Goal: Information Seeking & Learning: Learn about a topic

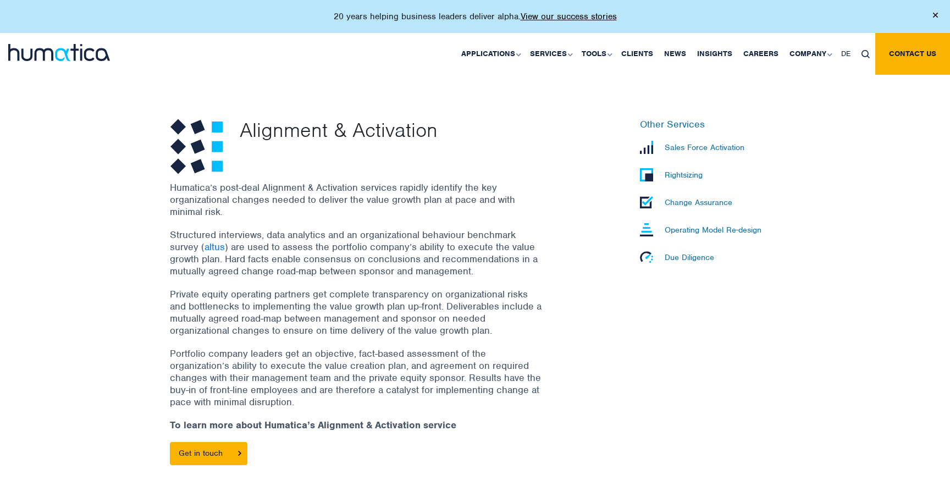
scroll to position [372, 0]
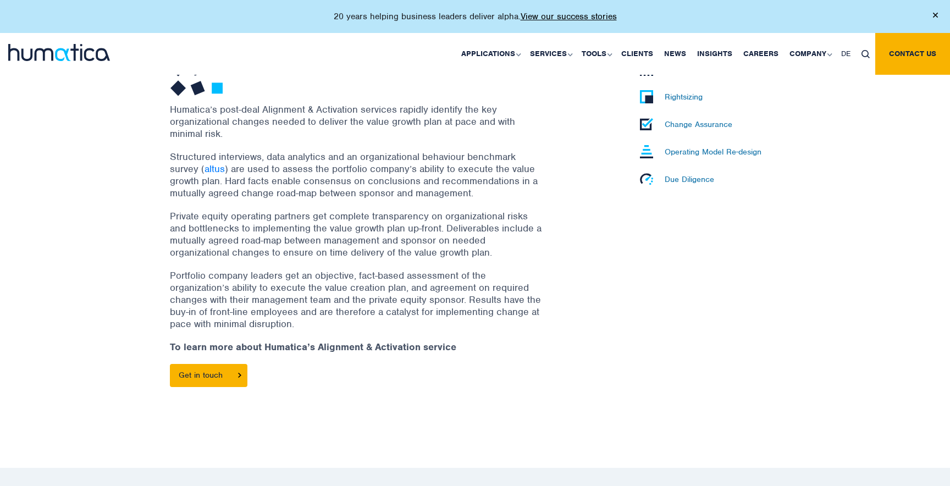
click at [486, 277] on p "Portfolio company leaders get an objective, fact-based assessment of the organi…" at bounding box center [357, 299] width 374 height 60
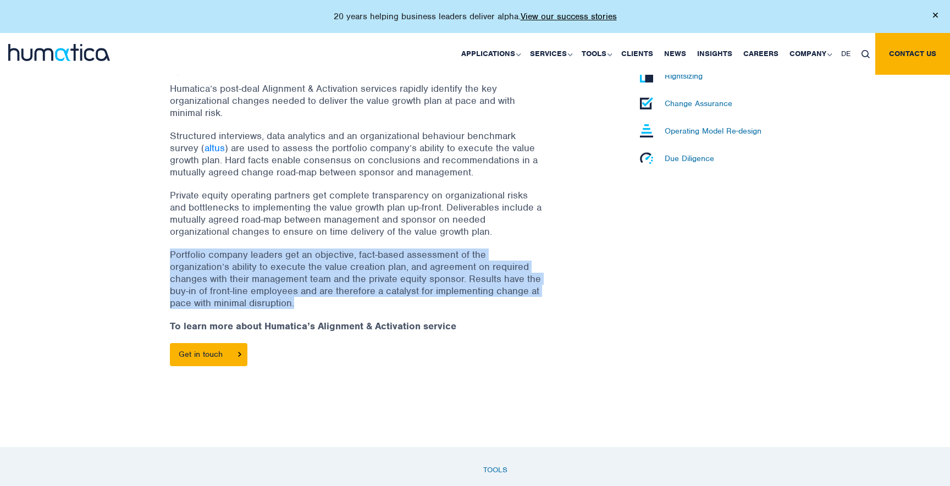
scroll to position [434, 0]
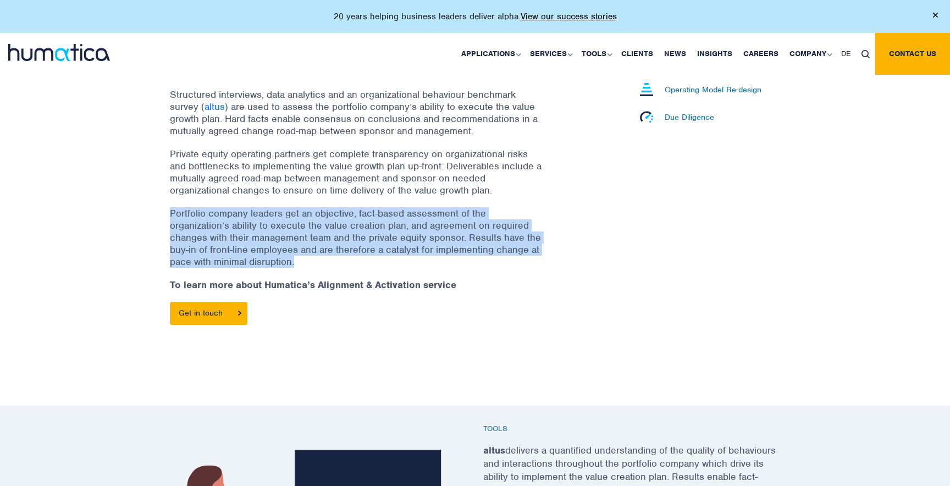
click at [438, 218] on p "Portfolio company leaders get an objective, fact-based assessment of the organi…" at bounding box center [357, 237] width 374 height 60
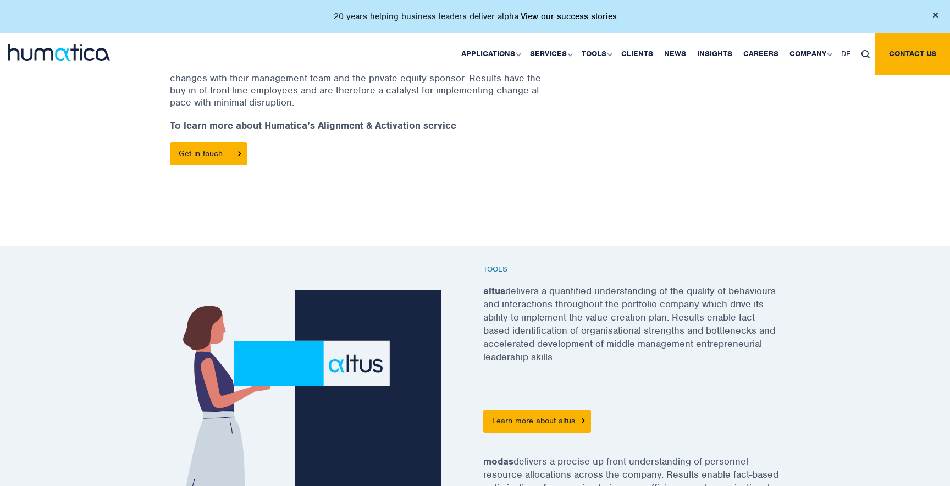
scroll to position [662, 0]
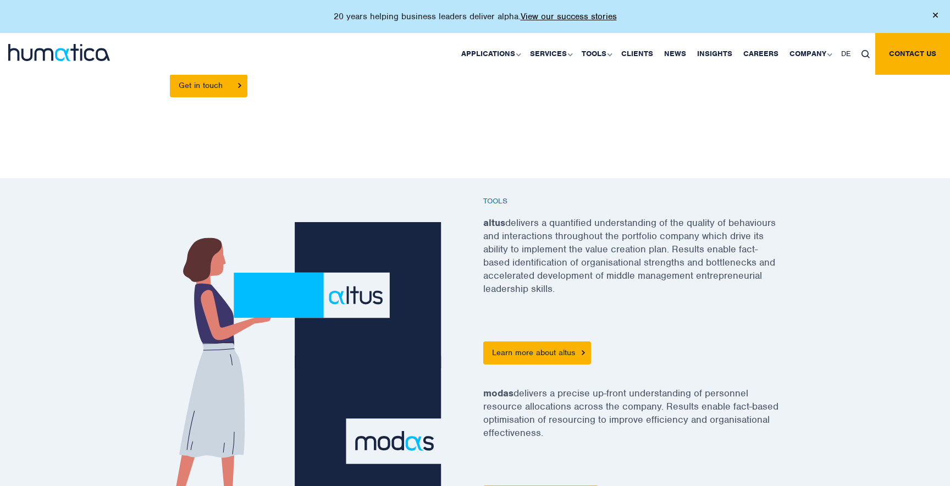
click at [507, 240] on p "altus delivers a quantified understanding of the quality of behaviours and inte…" at bounding box center [631, 260] width 297 height 98
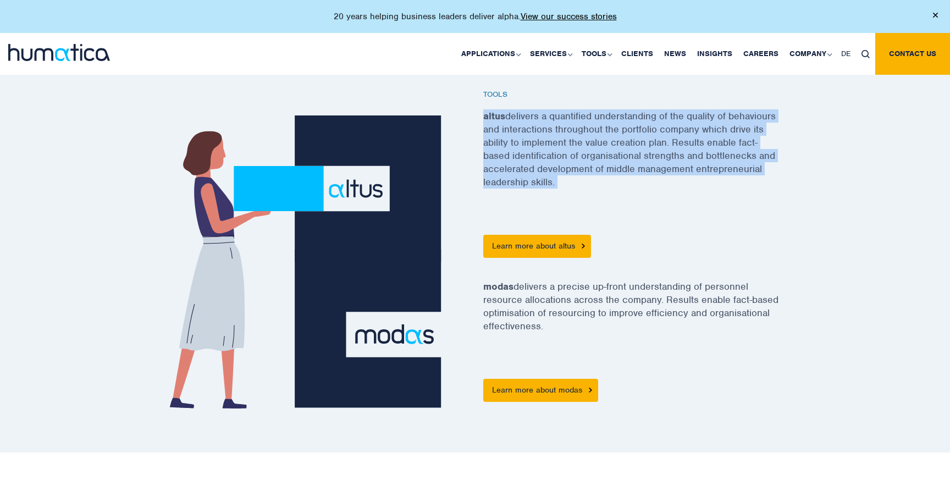
scroll to position [822, 0]
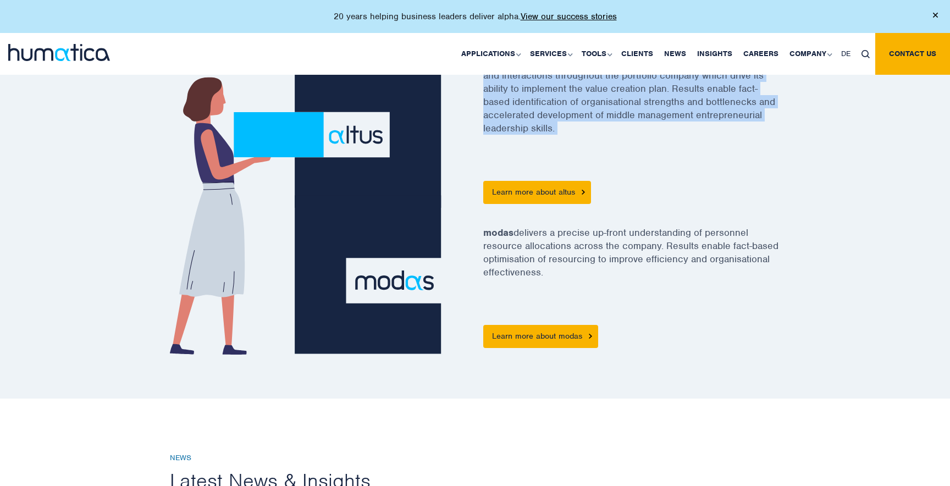
click at [520, 256] on p "modas delivers a precise up-front understanding of personnel resource allocatio…" at bounding box center [631, 256] width 297 height 72
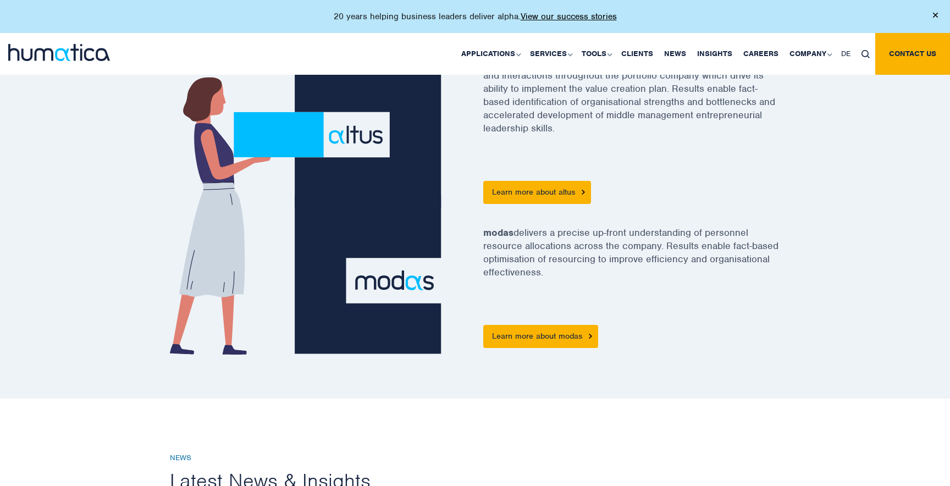
click at [520, 256] on p "modas delivers a precise up-front understanding of personnel resource allocatio…" at bounding box center [631, 256] width 297 height 72
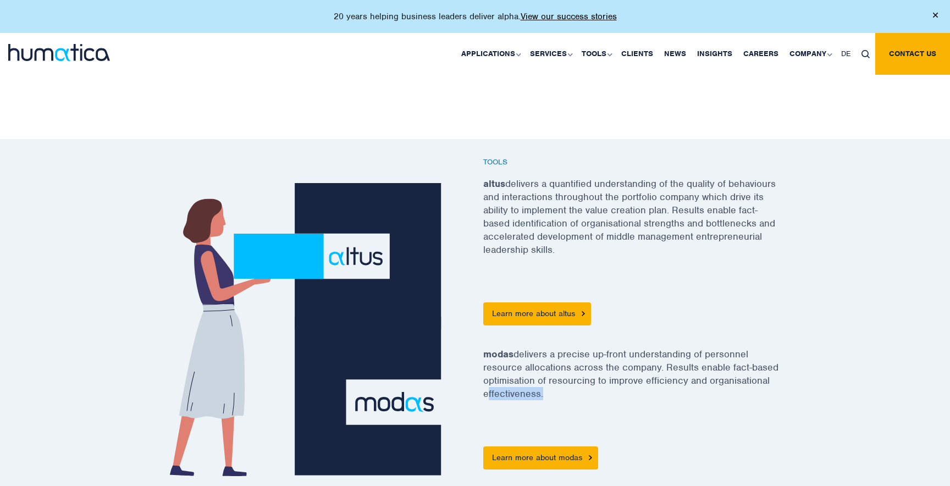
scroll to position [713, 0]
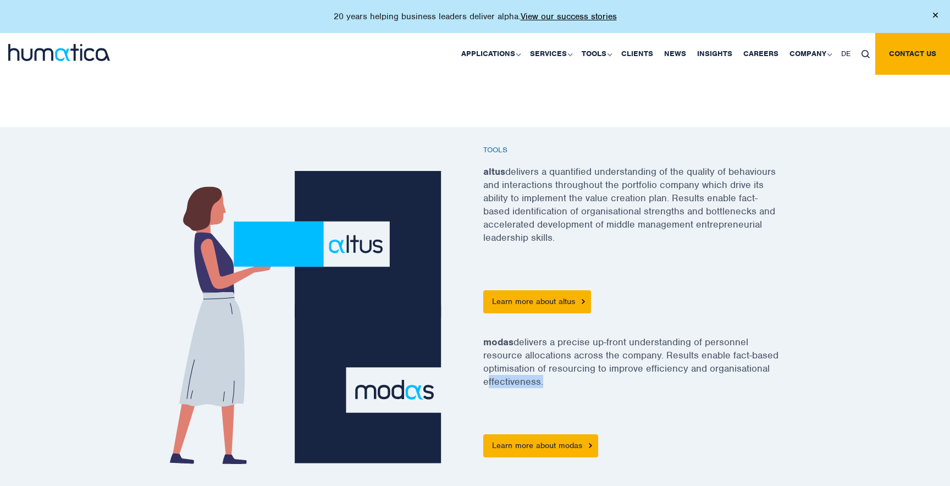
click at [64, 64] on div at bounding box center [79, 54] width 158 height 42
click at [79, 54] on img at bounding box center [59, 52] width 102 height 17
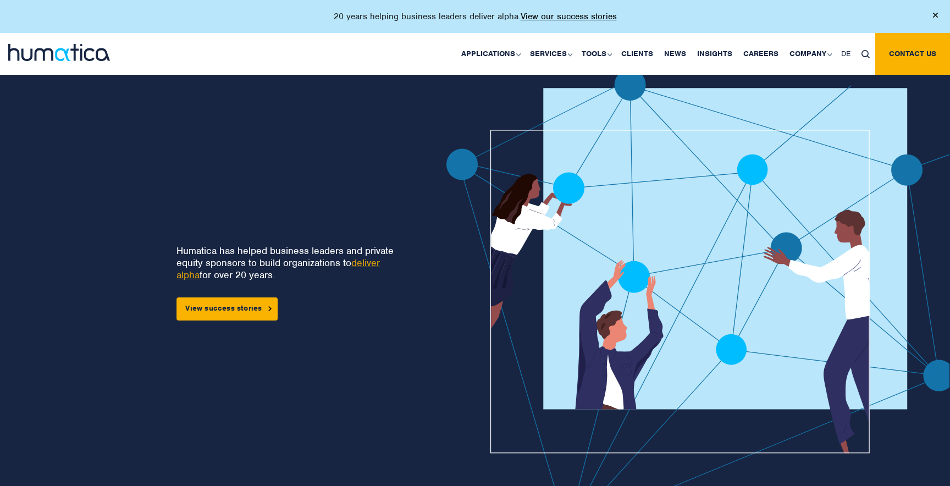
drag, startPoint x: 687, startPoint y: 275, endPoint x: 643, endPoint y: 324, distance: 65.4
click at [643, 324] on img at bounding box center [743, 307] width 594 height 477
click at [286, 258] on p "Humatica has helped business leaders and private equity sponsors to build organ…" at bounding box center [291, 263] width 230 height 36
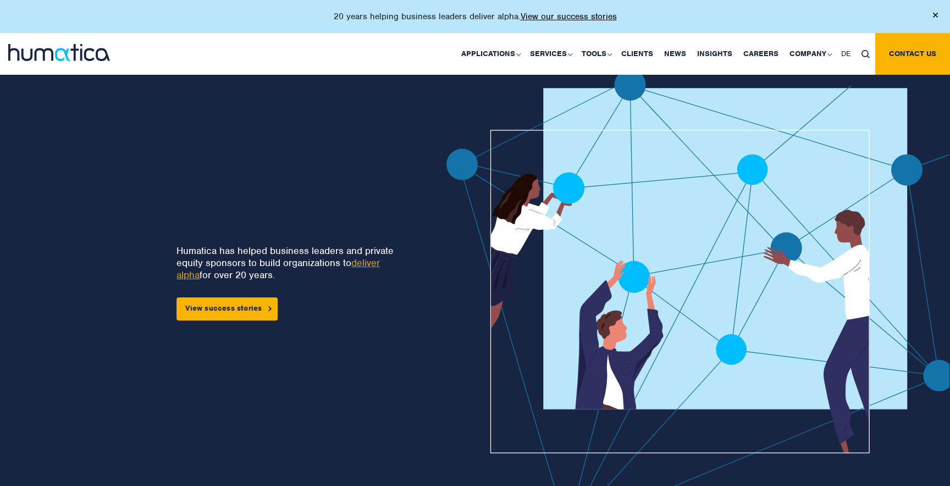
click at [289, 291] on div "Humatica has helped business leaders and private equity sponsors to build organ…" at bounding box center [291, 274] width 230 height 92
click at [266, 278] on p "Humatica has helped business leaders and private equity sponsors to build organ…" at bounding box center [291, 263] width 230 height 36
click at [285, 256] on p "Humatica has helped business leaders and private equity sponsors to build organ…" at bounding box center [291, 263] width 230 height 36
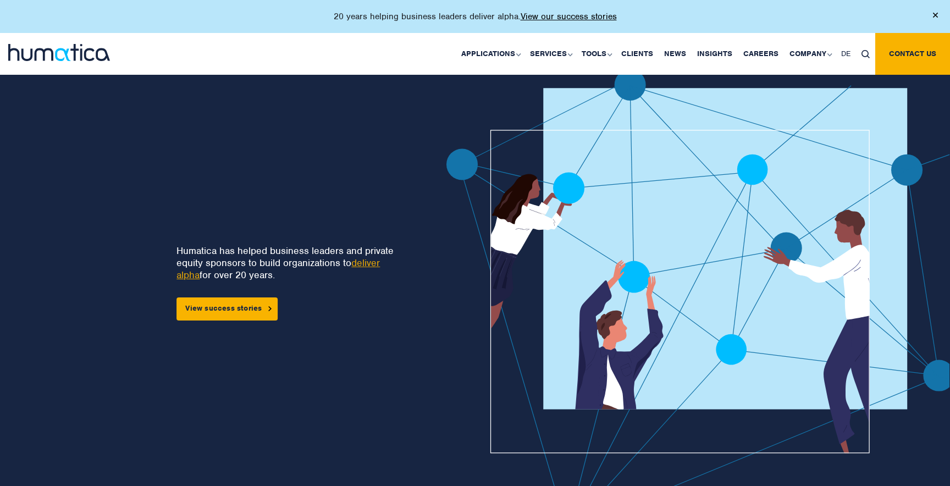
click at [285, 256] on p "Humatica has helped business leaders and private equity sponsors to build organ…" at bounding box center [291, 263] width 230 height 36
click at [301, 290] on div "Humatica has helped business leaders and private equity sponsors to build organ…" at bounding box center [291, 274] width 230 height 92
click at [249, 320] on div "Humatica has helped business leaders and private equity sponsors to build organ…" at bounding box center [199, 307] width 329 height 477
click at [257, 305] on link "View success stories" at bounding box center [226, 308] width 101 height 23
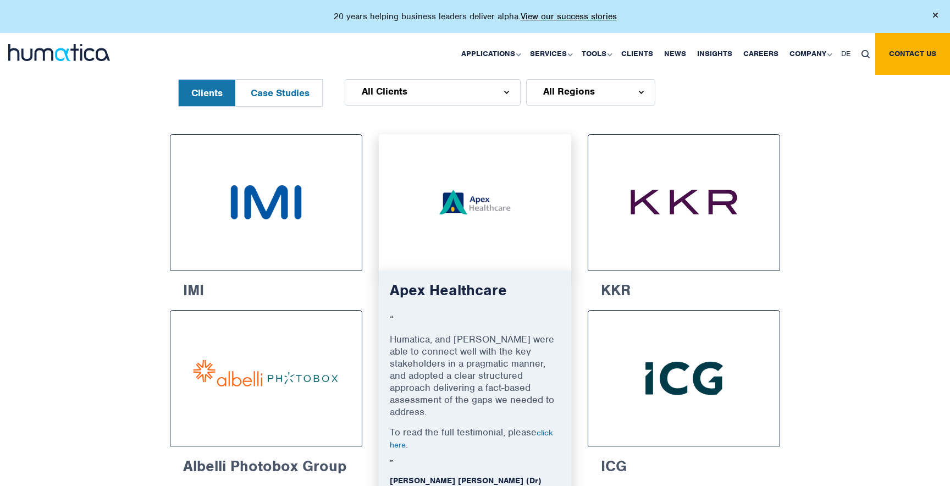
scroll to position [537, 0]
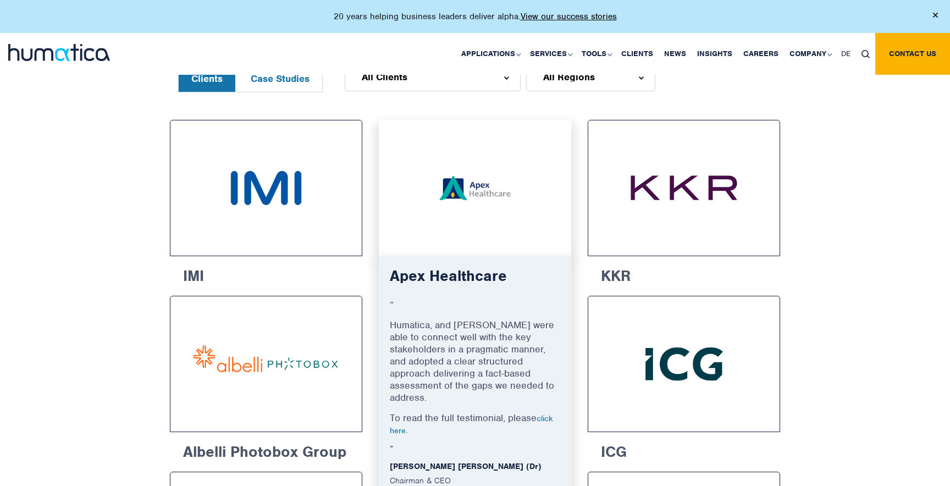
click at [488, 328] on p "Humatica, and Jen Jee were able to connect well with the key stakeholders in a …" at bounding box center [475, 365] width 170 height 93
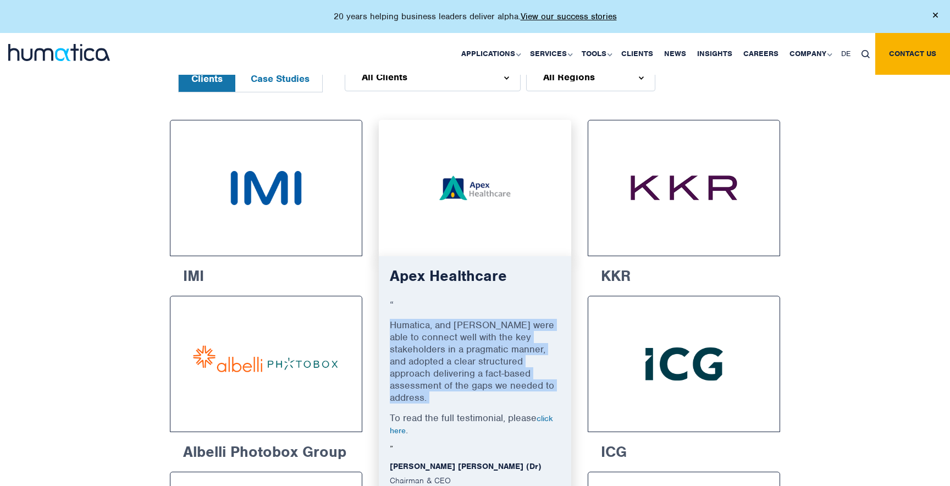
click at [485, 342] on p "Humatica, and Jen Jee were able to connect well with the key stakeholders in a …" at bounding box center [475, 365] width 170 height 93
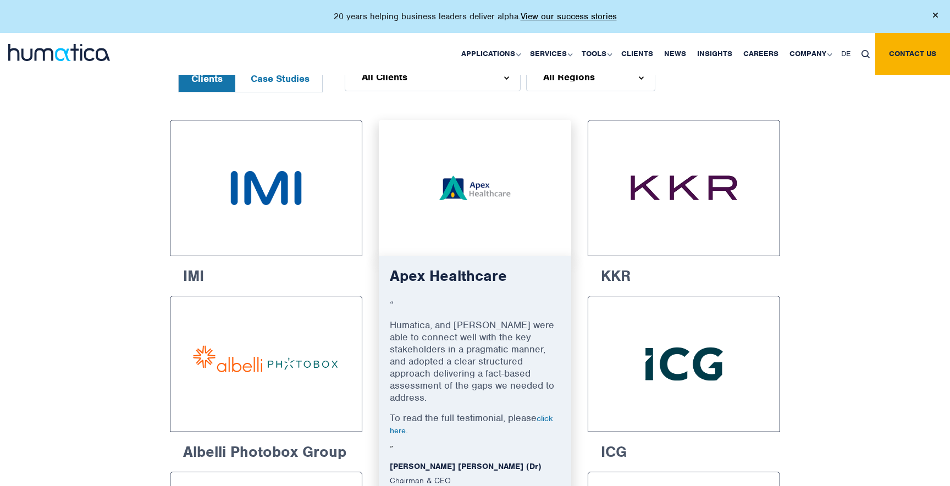
click at [485, 342] on p "Humatica, and Jen Jee were able to connect well with the key stakeholders in a …" at bounding box center [475, 365] width 170 height 93
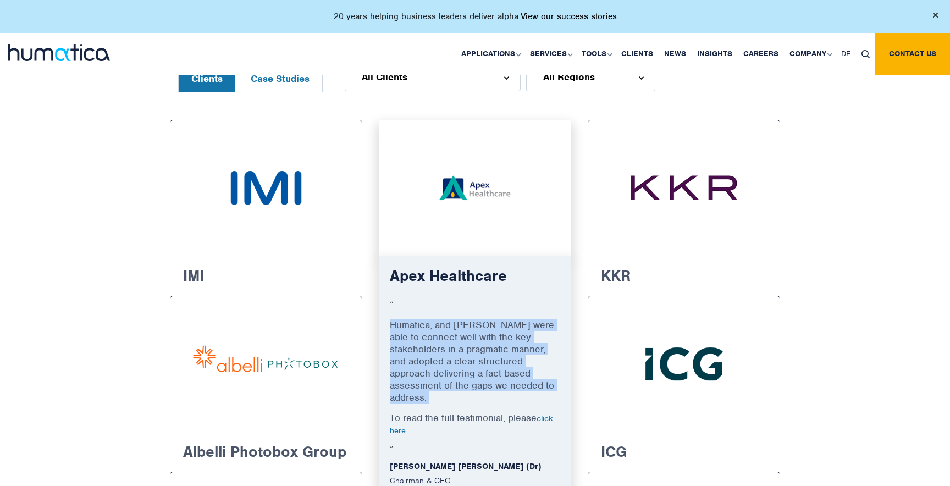
click at [496, 355] on p "Humatica, and Jen Jee were able to connect well with the key stakeholders in a …" at bounding box center [475, 365] width 170 height 93
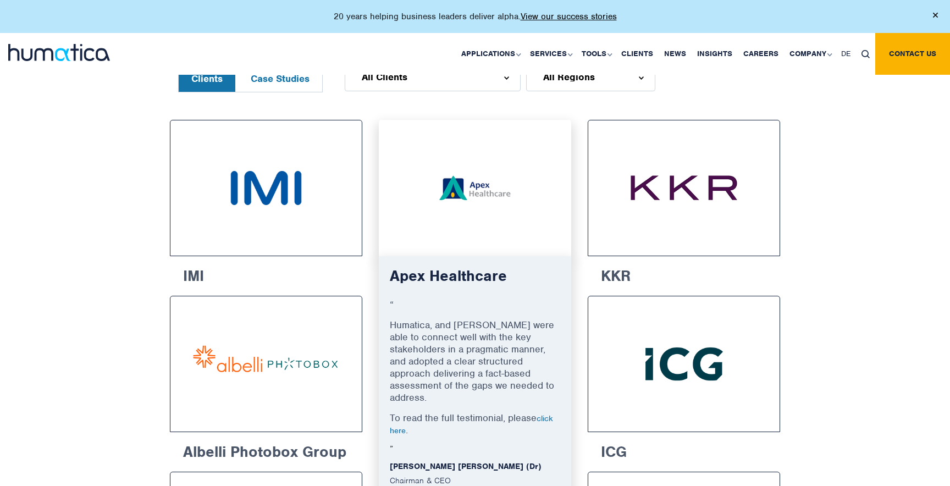
click at [496, 355] on p "Humatica, and Jen Jee were able to connect well with the key stakeholders in a …" at bounding box center [475, 365] width 170 height 93
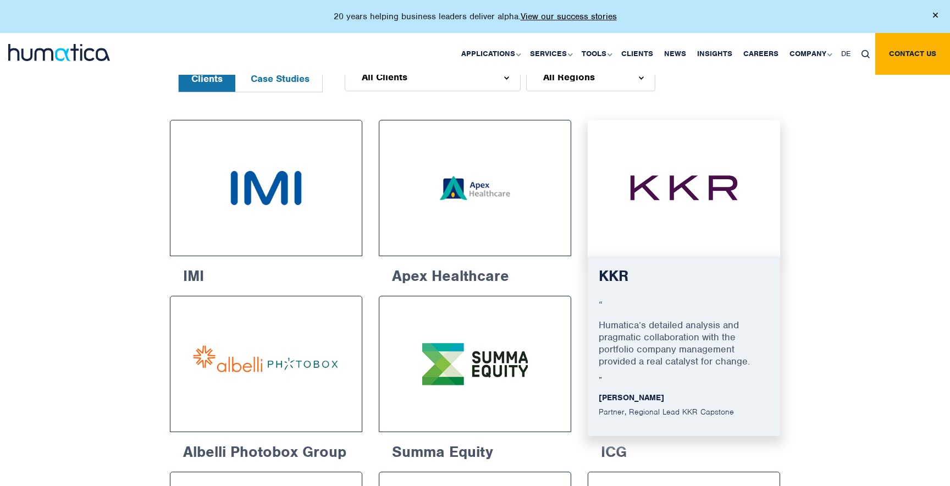
click at [668, 324] on p "Humatica’s detailed analysis and pragmatic collaboration with the portfolio com…" at bounding box center [684, 347] width 170 height 57
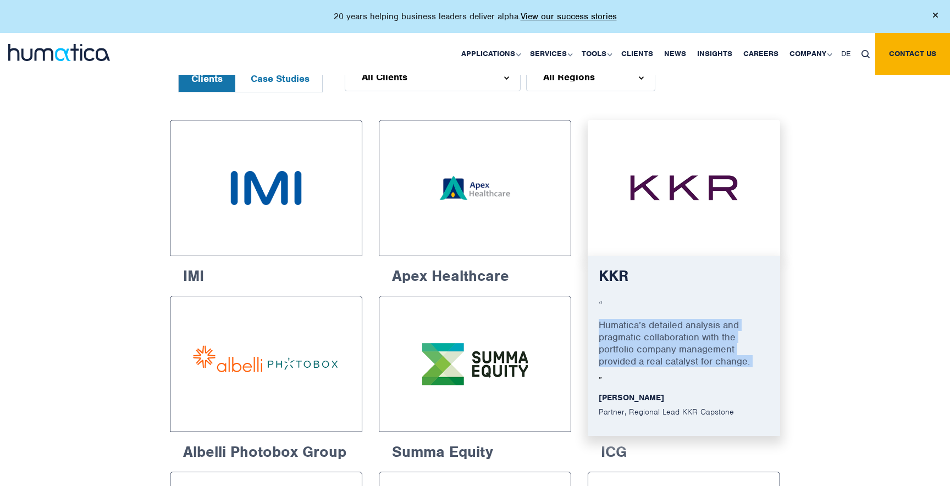
click at [673, 365] on p "Humatica’s detailed analysis and pragmatic collaboration with the portfolio com…" at bounding box center [684, 347] width 170 height 57
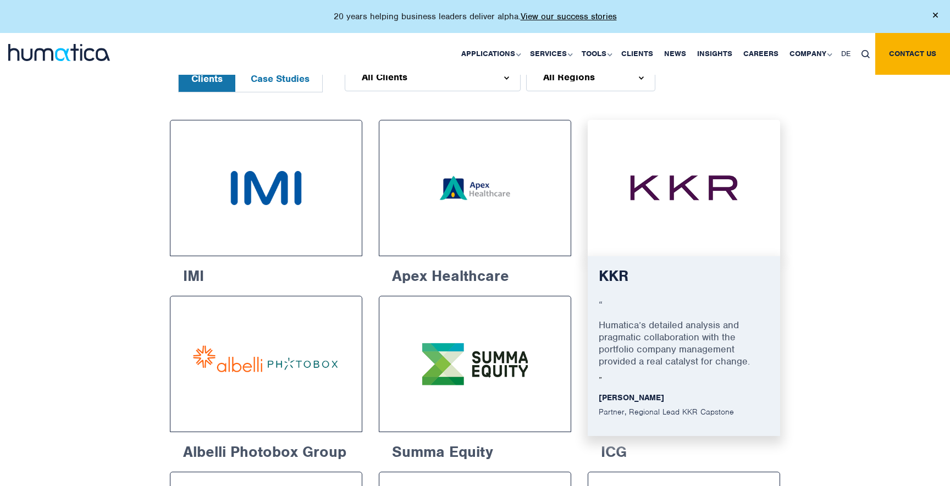
click at [673, 365] on p "Humatica’s detailed analysis and pragmatic collaboration with the portfolio com…" at bounding box center [684, 347] width 170 height 57
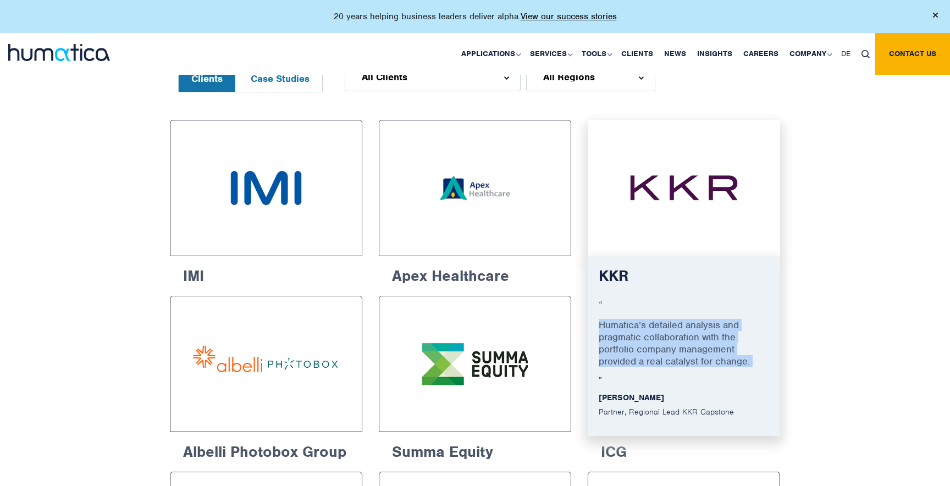
click at [683, 348] on p "Humatica’s detailed analysis and pragmatic collaboration with the portfolio com…" at bounding box center [684, 347] width 170 height 57
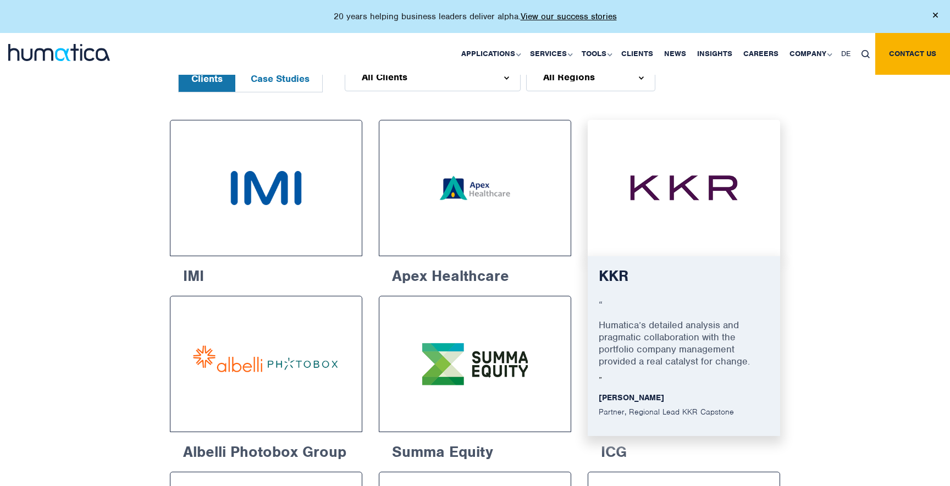
click at [683, 348] on p "Humatica’s detailed analysis and pragmatic collaboration with the portfolio com…" at bounding box center [684, 347] width 170 height 57
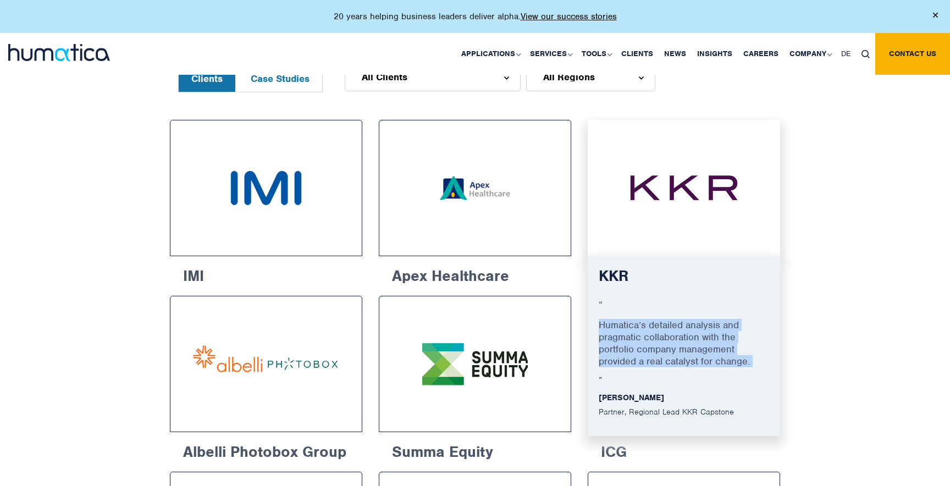
click at [681, 345] on p "Humatica’s detailed analysis and pragmatic collaboration with the portfolio com…" at bounding box center [684, 347] width 170 height 57
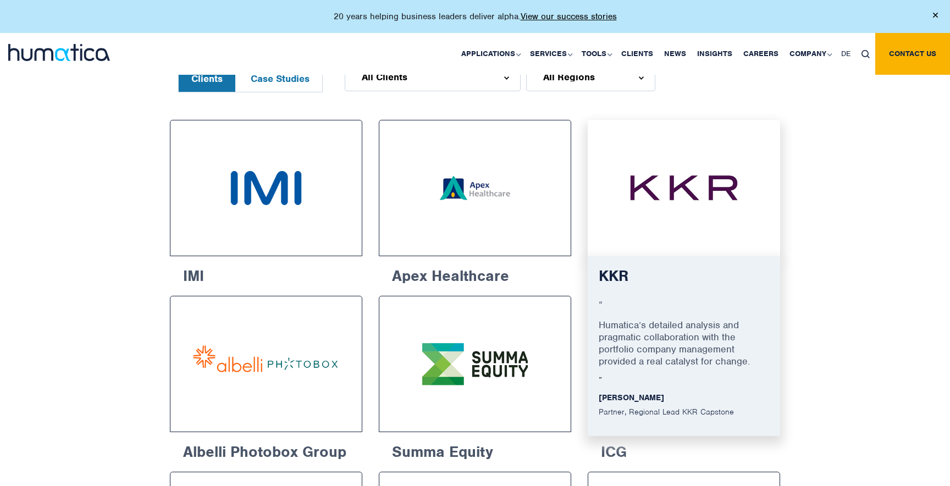
click at [681, 345] on p "Humatica’s detailed analysis and pragmatic collaboration with the portfolio com…" at bounding box center [684, 347] width 170 height 57
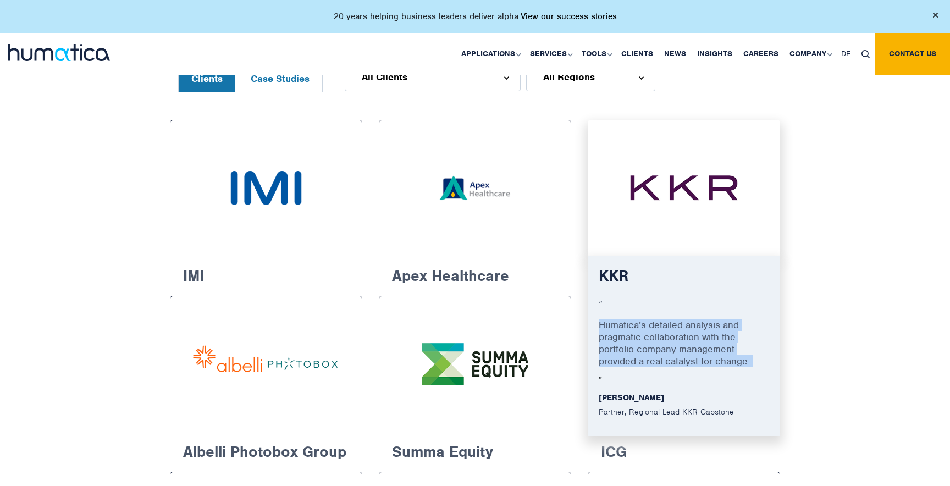
click at [689, 343] on p "Humatica’s detailed analysis and pragmatic collaboration with the portfolio com…" at bounding box center [684, 347] width 170 height 57
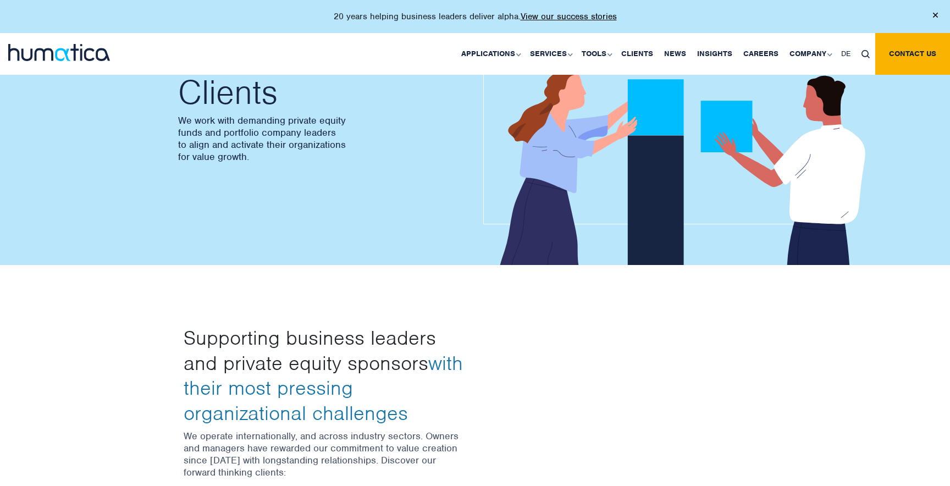
scroll to position [0, 0]
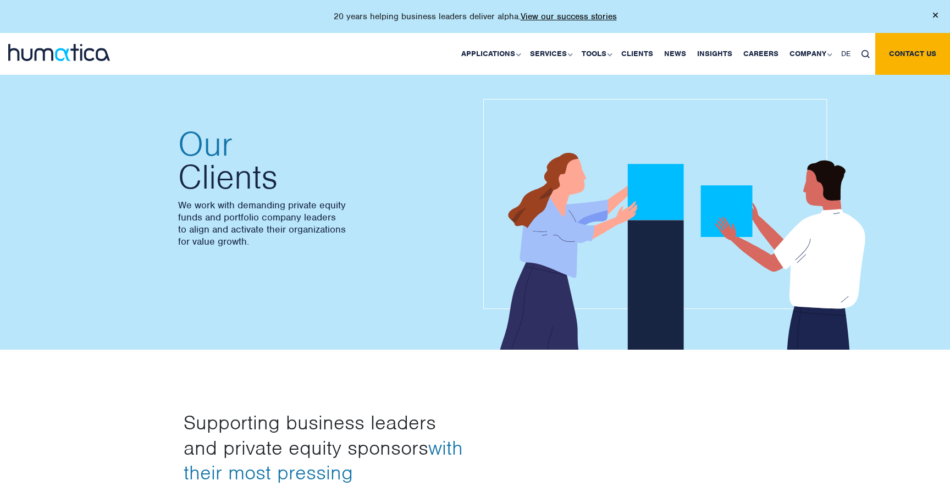
click at [32, 52] on img at bounding box center [59, 52] width 102 height 17
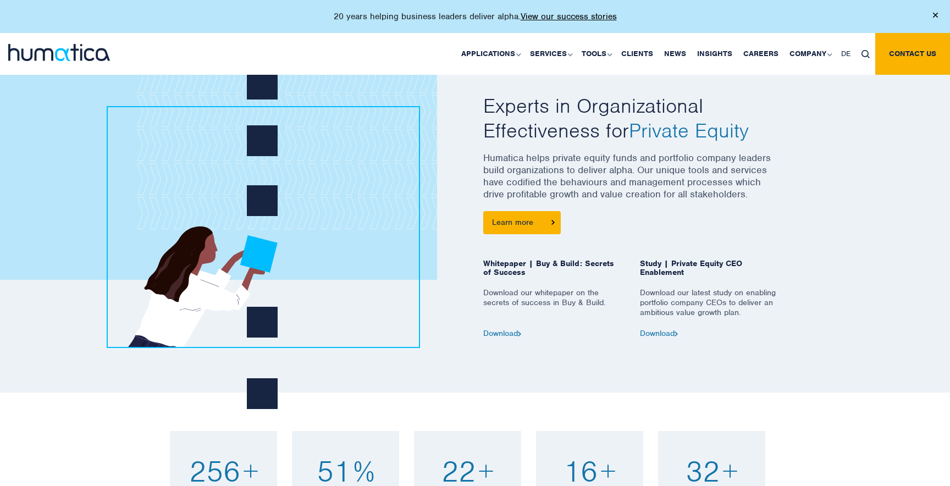
scroll to position [473, 0]
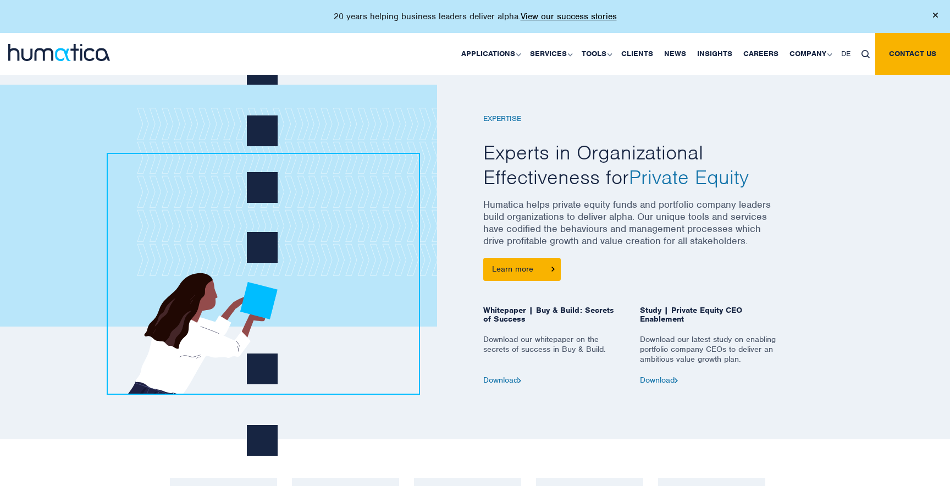
click at [563, 237] on p "Humatica helps private equity funds and portfolio company leaders build organiz…" at bounding box center [631, 227] width 297 height 59
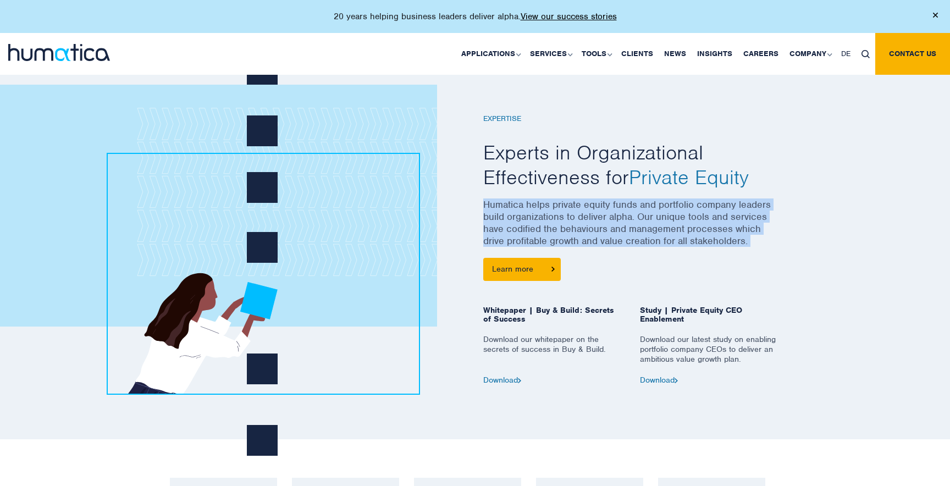
click at [582, 232] on p "Humatica helps private equity funds and portfolio company leaders build organiz…" at bounding box center [631, 227] width 297 height 59
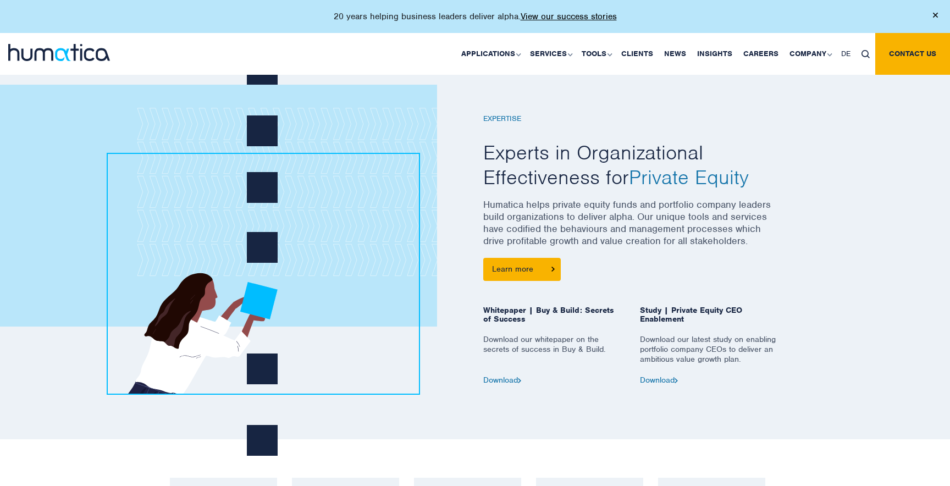
click at [582, 232] on p "Humatica helps private equity funds and portfolio company leaders build organiz…" at bounding box center [631, 227] width 297 height 59
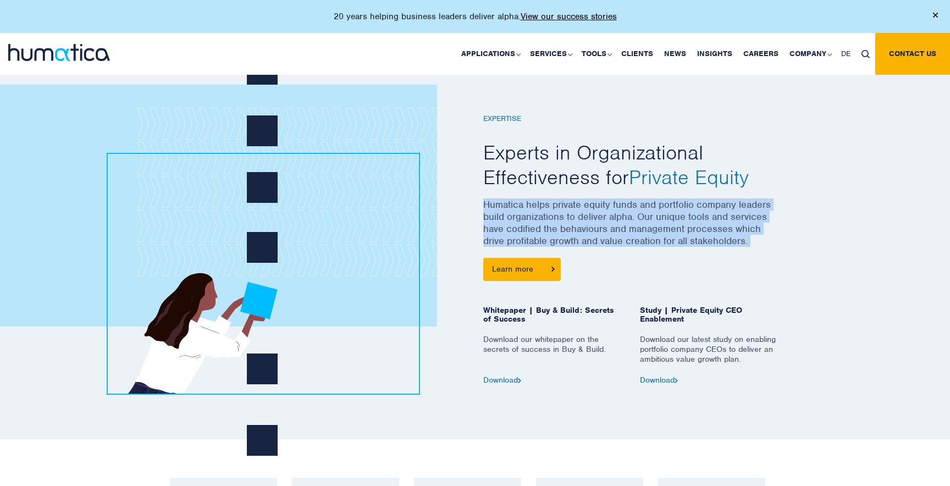
click at [590, 258] on div "EXPERTISE Experts in Organizational Effectiveness for Private Equity Humatica h…" at bounding box center [631, 235] width 297 height 297
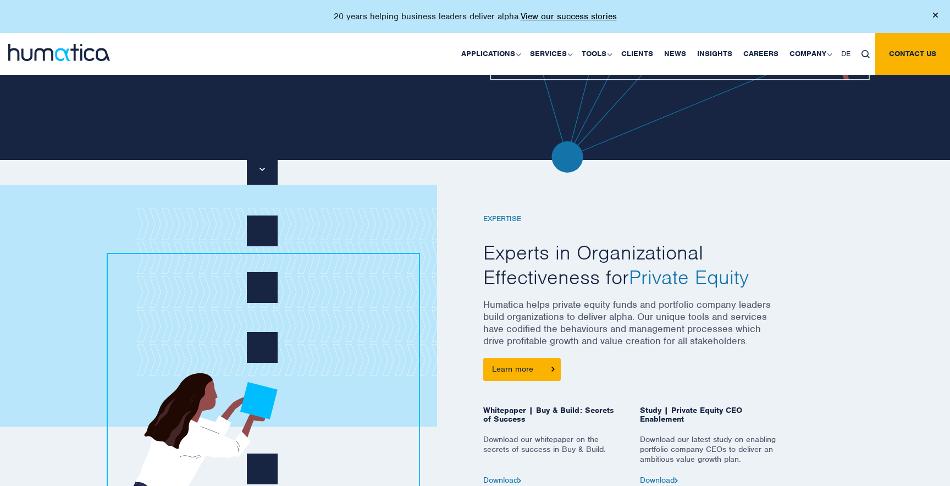
scroll to position [290, 0]
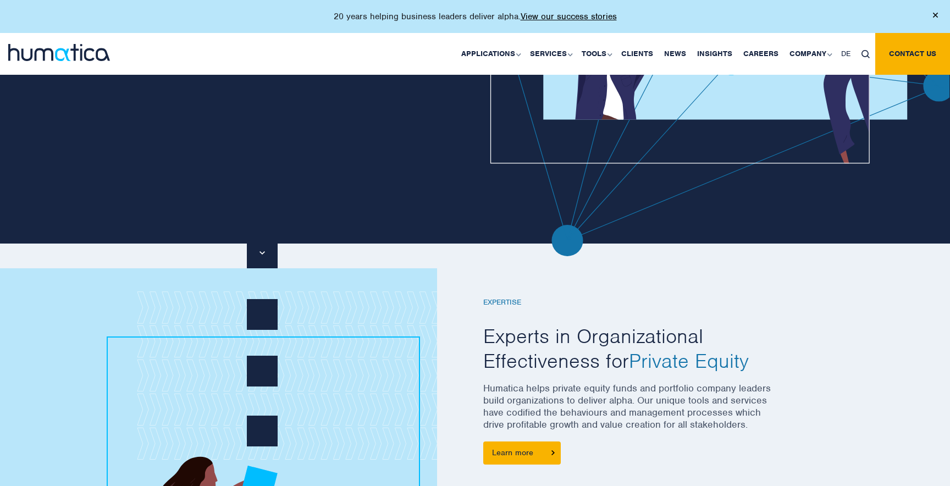
click at [261, 250] on div at bounding box center [262, 252] width 31 height 31
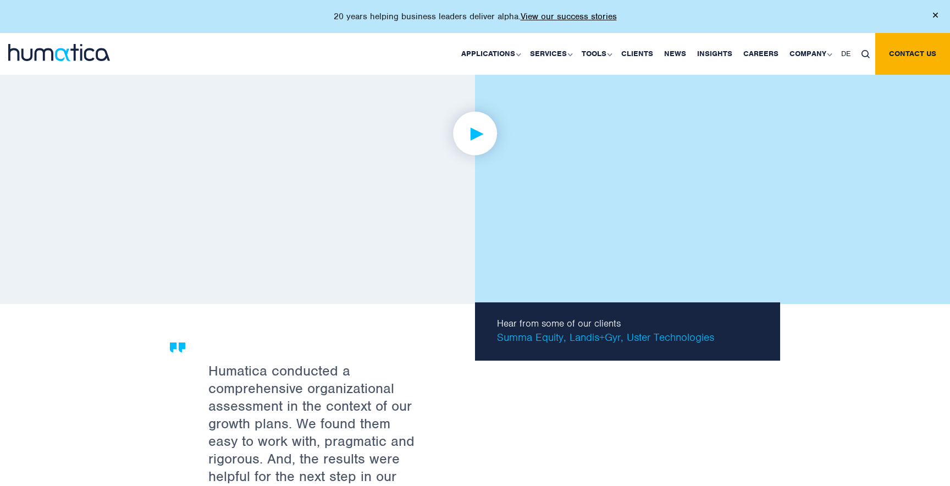
scroll to position [1844, 0]
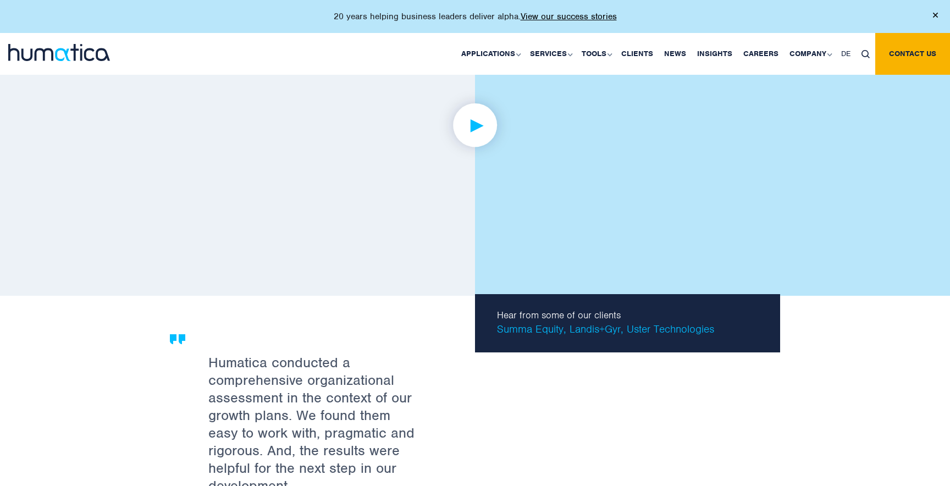
click at [609, 322] on p "Hear from some of our clients Summa Equity, Landis+Gyr, Uster Technologies" at bounding box center [630, 323] width 267 height 25
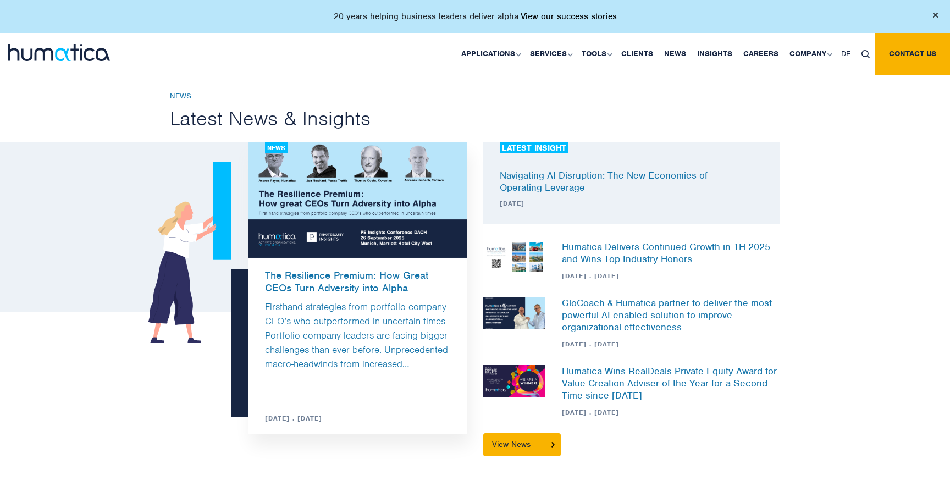
scroll to position [2696, 0]
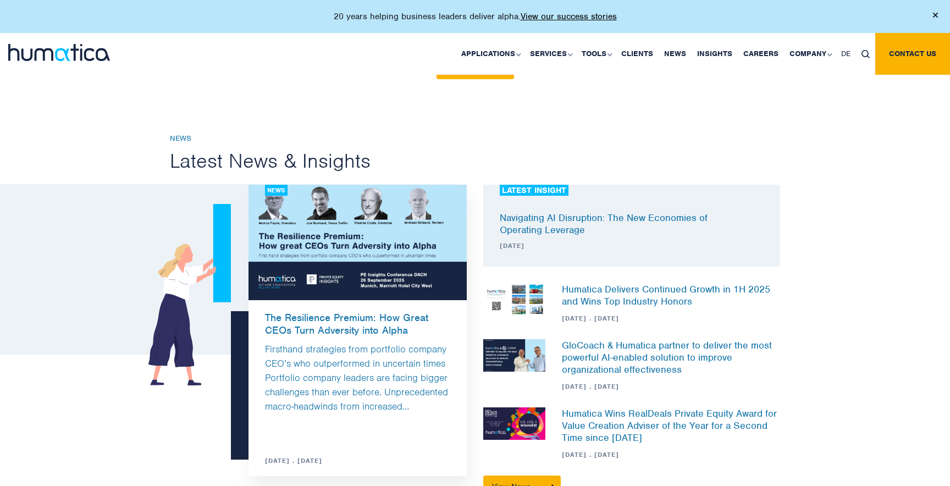
drag, startPoint x: 235, startPoint y: 361, endPoint x: 214, endPoint y: 375, distance: 25.3
click at [214, 375] on div "News The Resilience Premium: How Great CEOs Turn Adversity into Alpha Firsthand…" at bounding box center [318, 330] width 313 height 291
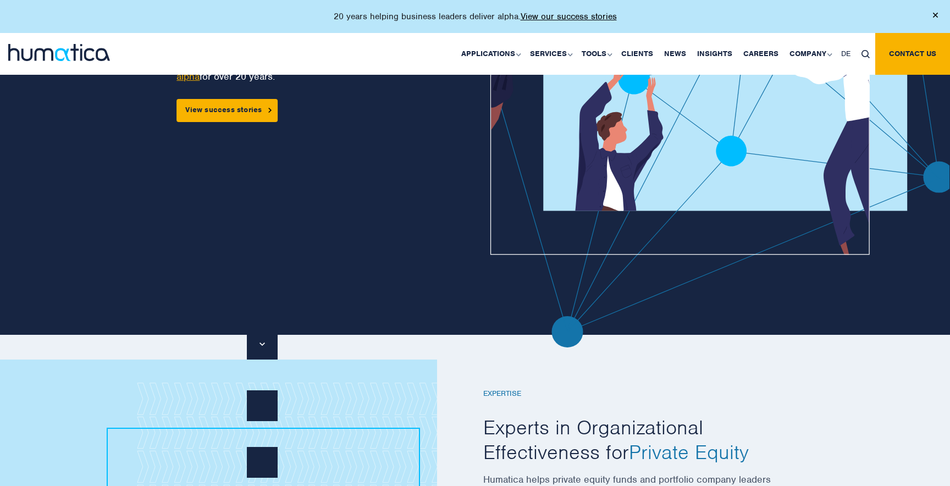
scroll to position [0, 0]
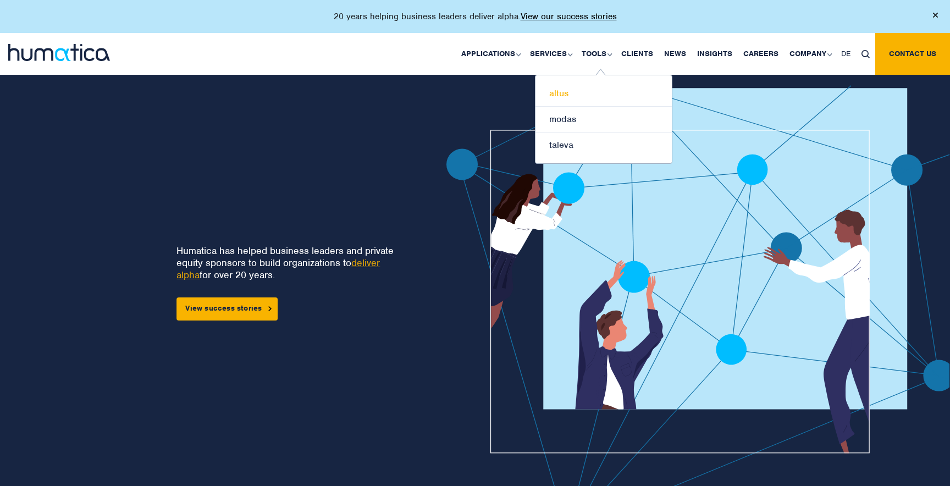
click at [565, 92] on link "altus" at bounding box center [603, 94] width 136 height 26
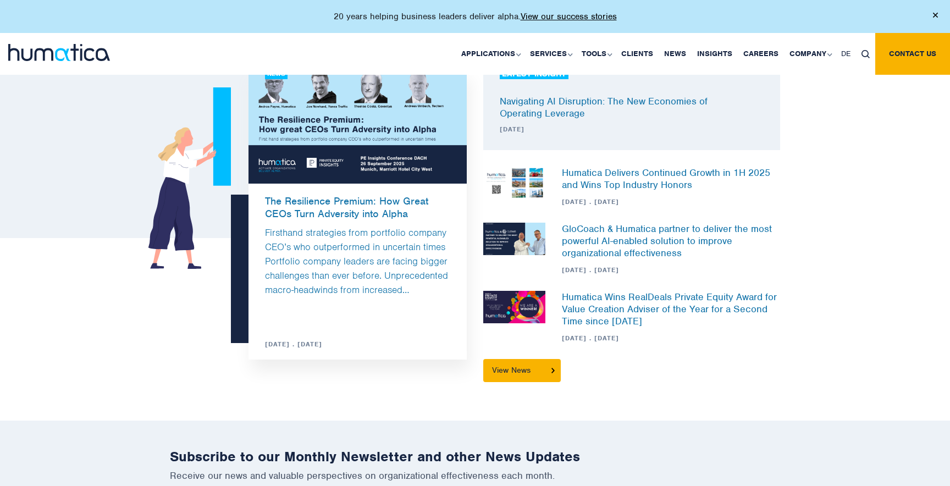
scroll to position [1144, 0]
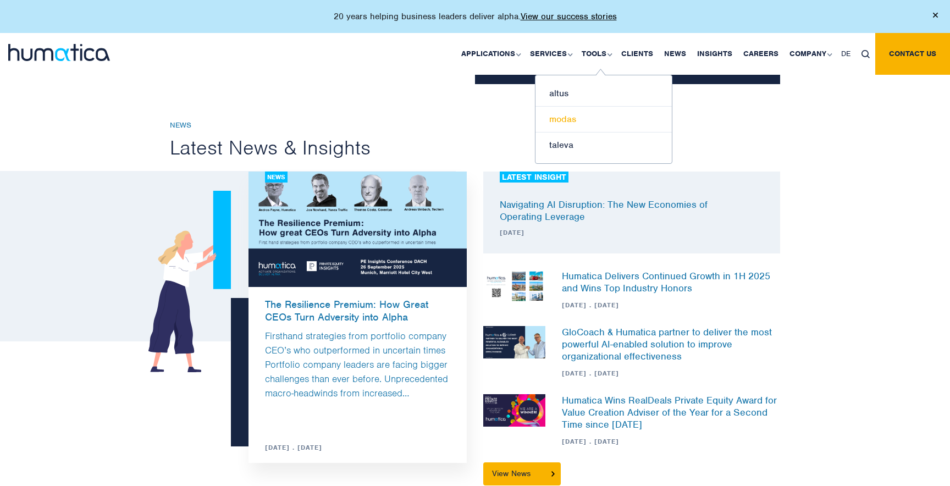
click at [579, 113] on link "modas" at bounding box center [603, 120] width 136 height 26
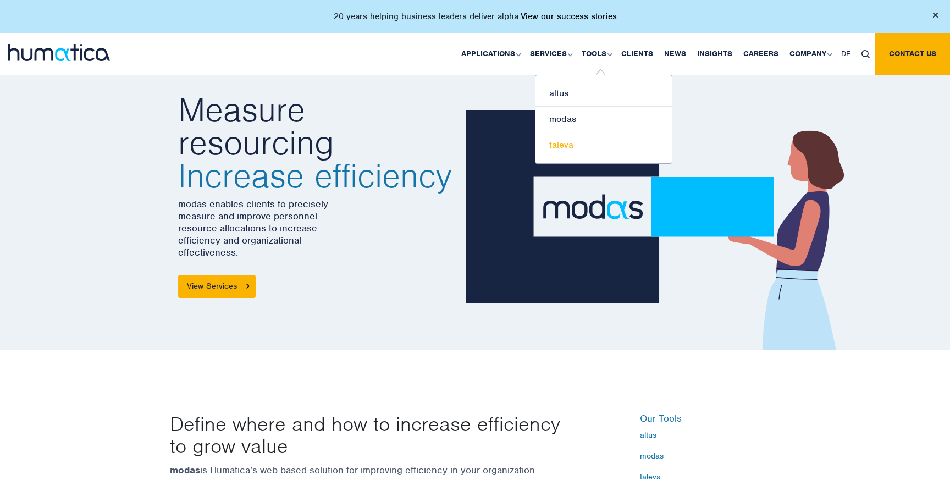
click at [567, 134] on link "taleva" at bounding box center [603, 144] width 136 height 25
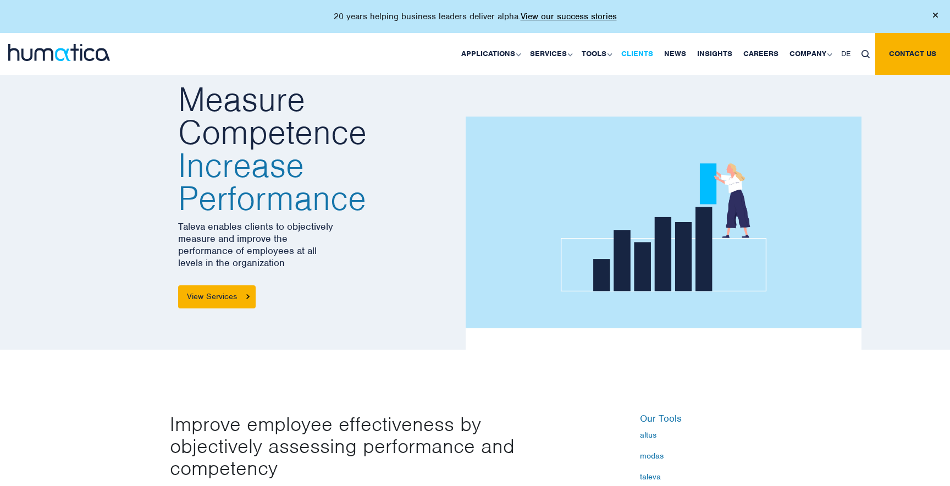
click at [651, 52] on link "Clients" at bounding box center [637, 54] width 43 height 42
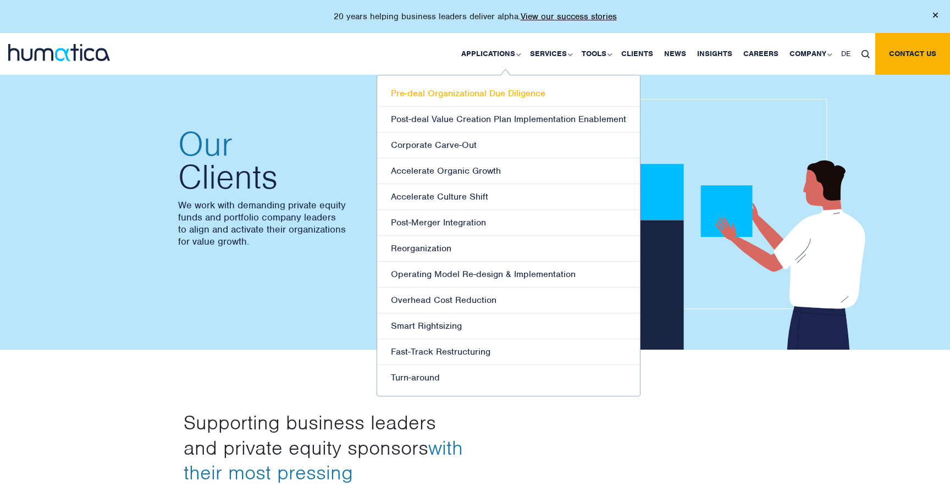
click at [500, 102] on link "Pre-deal Organizational Due Diligence" at bounding box center [508, 94] width 263 height 26
